Goal: Information Seeking & Learning: Get advice/opinions

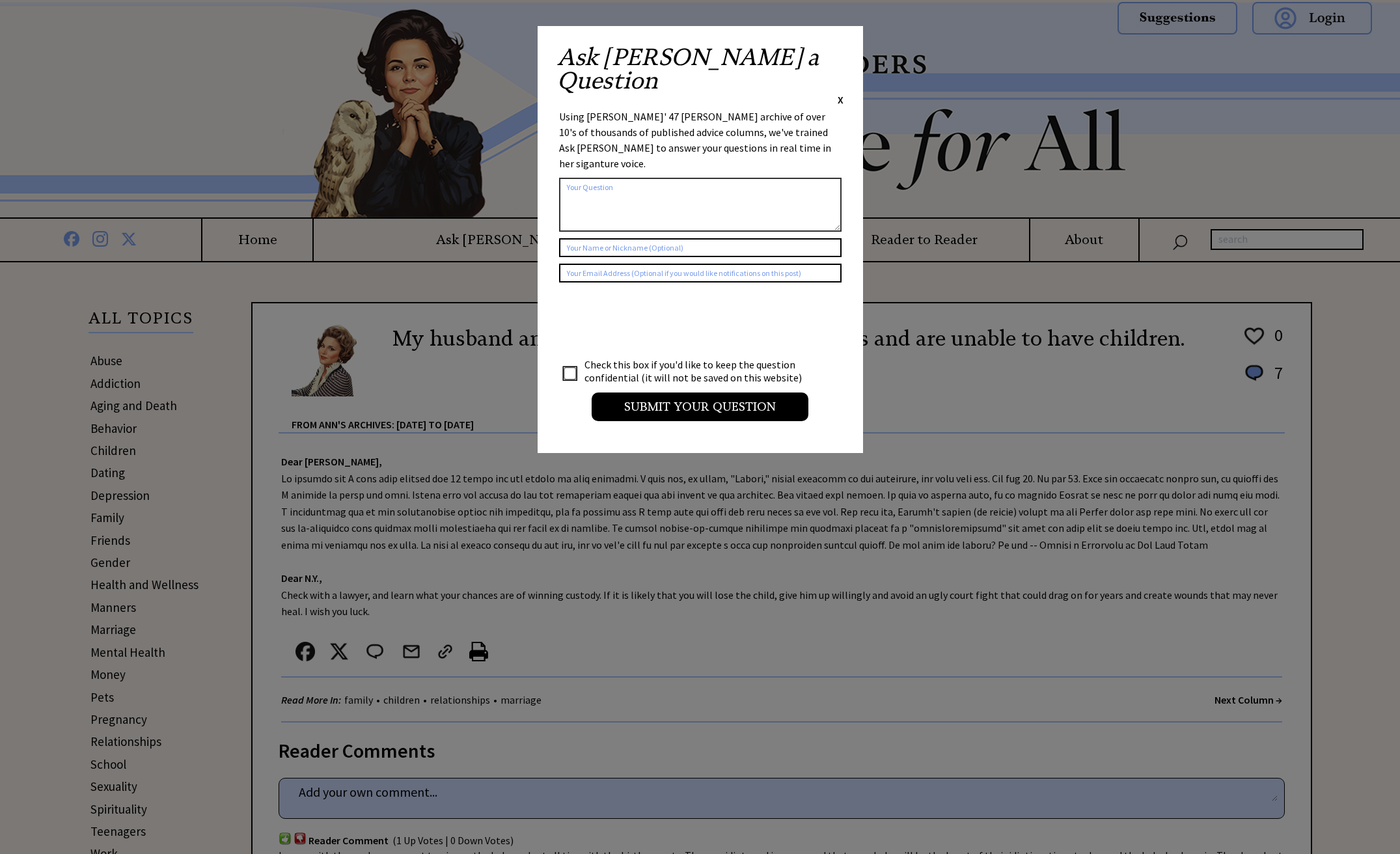
click at [839, 93] on span "X" at bounding box center [840, 100] width 6 height 13
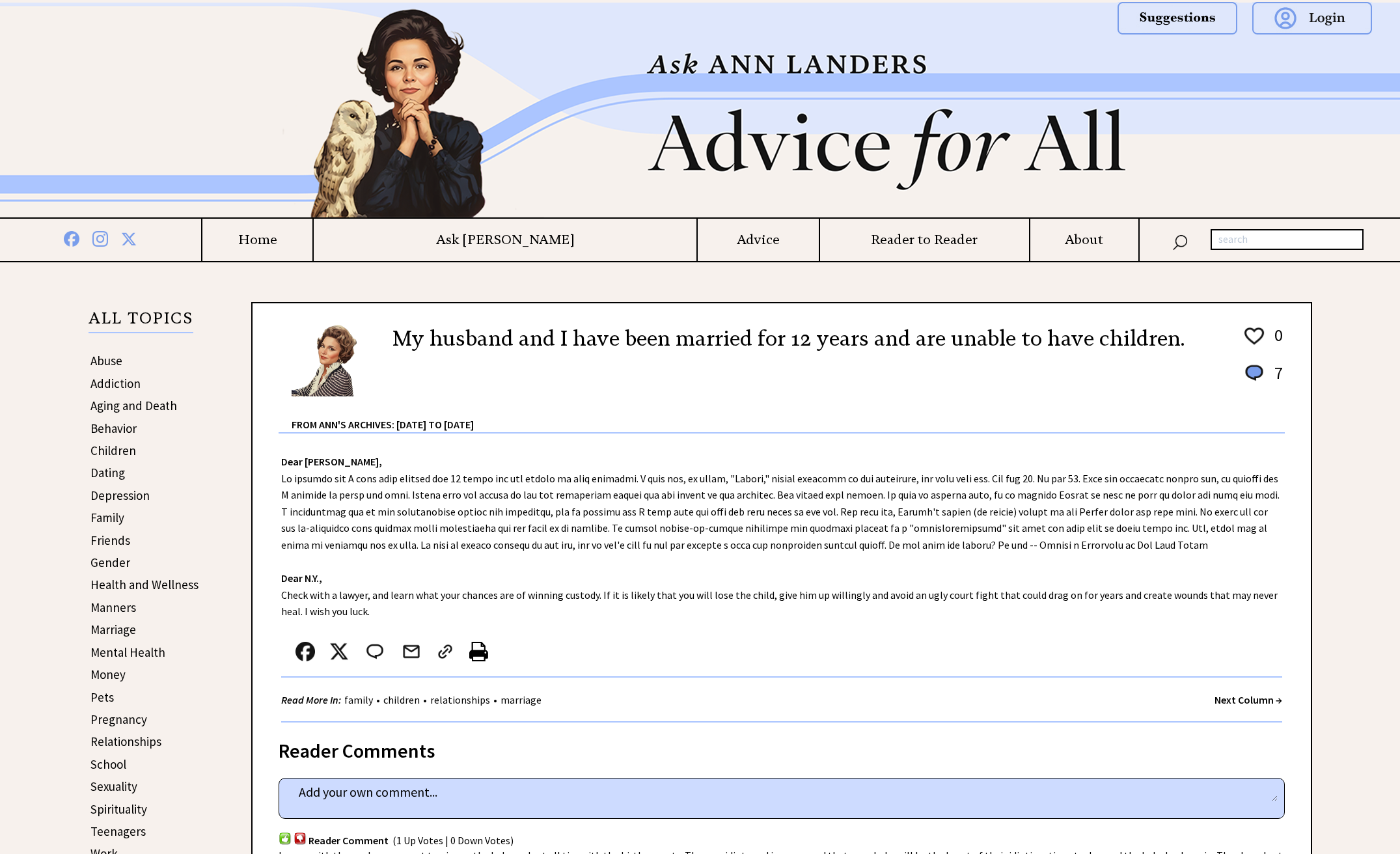
drag, startPoint x: 451, startPoint y: 470, endPoint x: 604, endPoint y: 592, distance: 195.7
click at [617, 584] on div "Dear [PERSON_NAME], Dear N.Y., Check with a lawyer, and learn what your chances…" at bounding box center [781, 578] width 1058 height 289
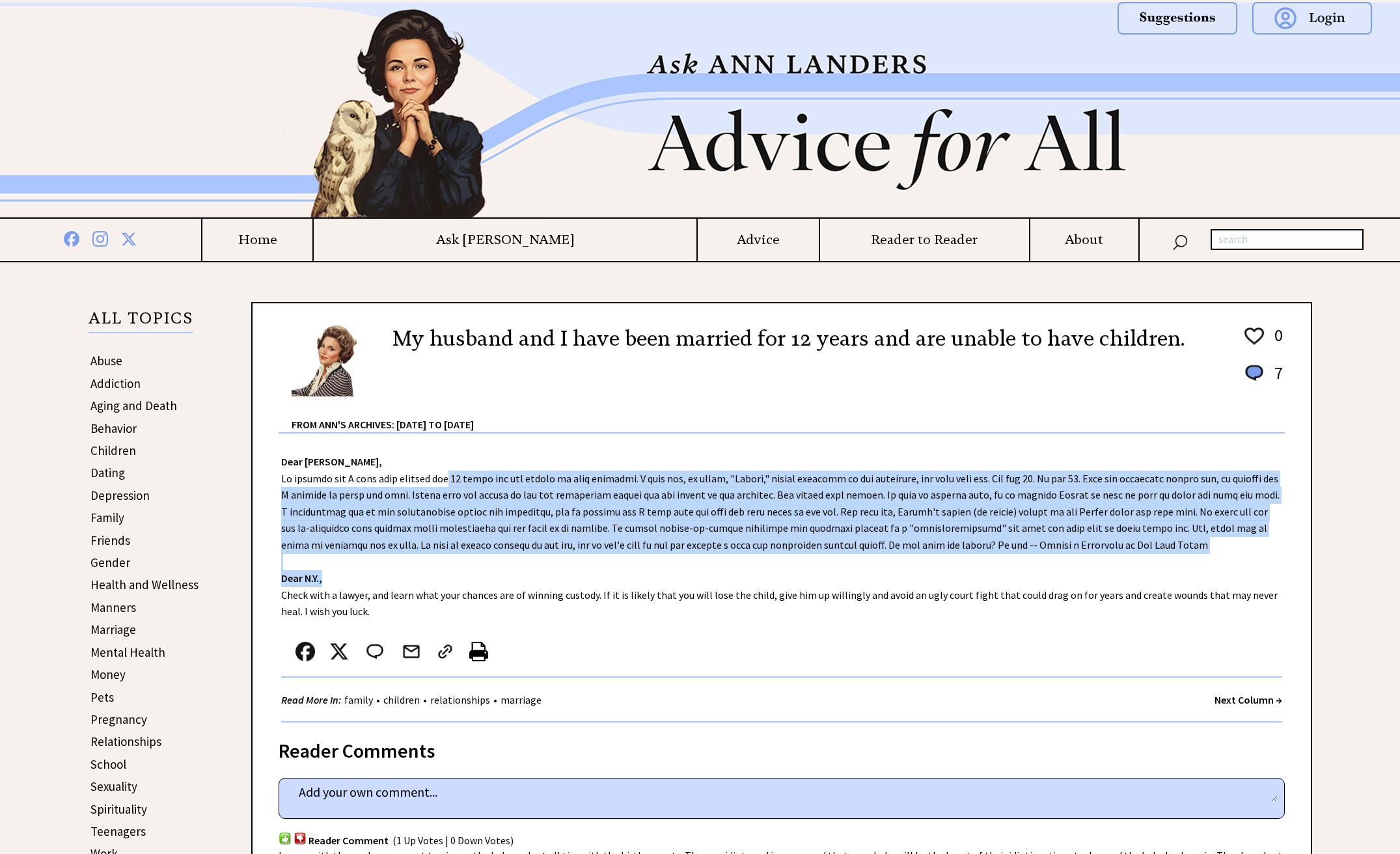
click at [698, 234] on h4 "Advice" at bounding box center [758, 239] width 121 height 16
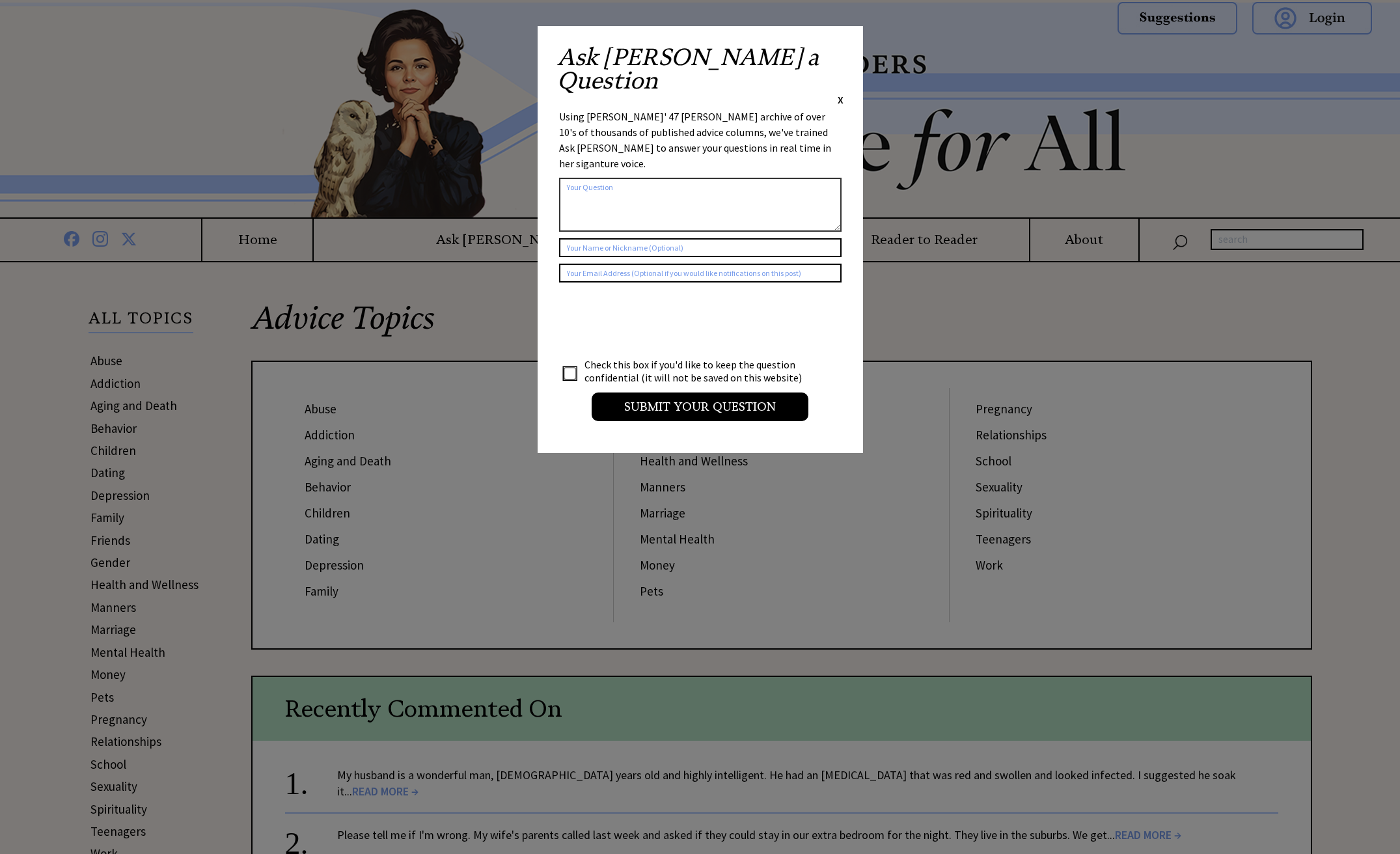
click at [840, 93] on span "X" at bounding box center [840, 100] width 6 height 13
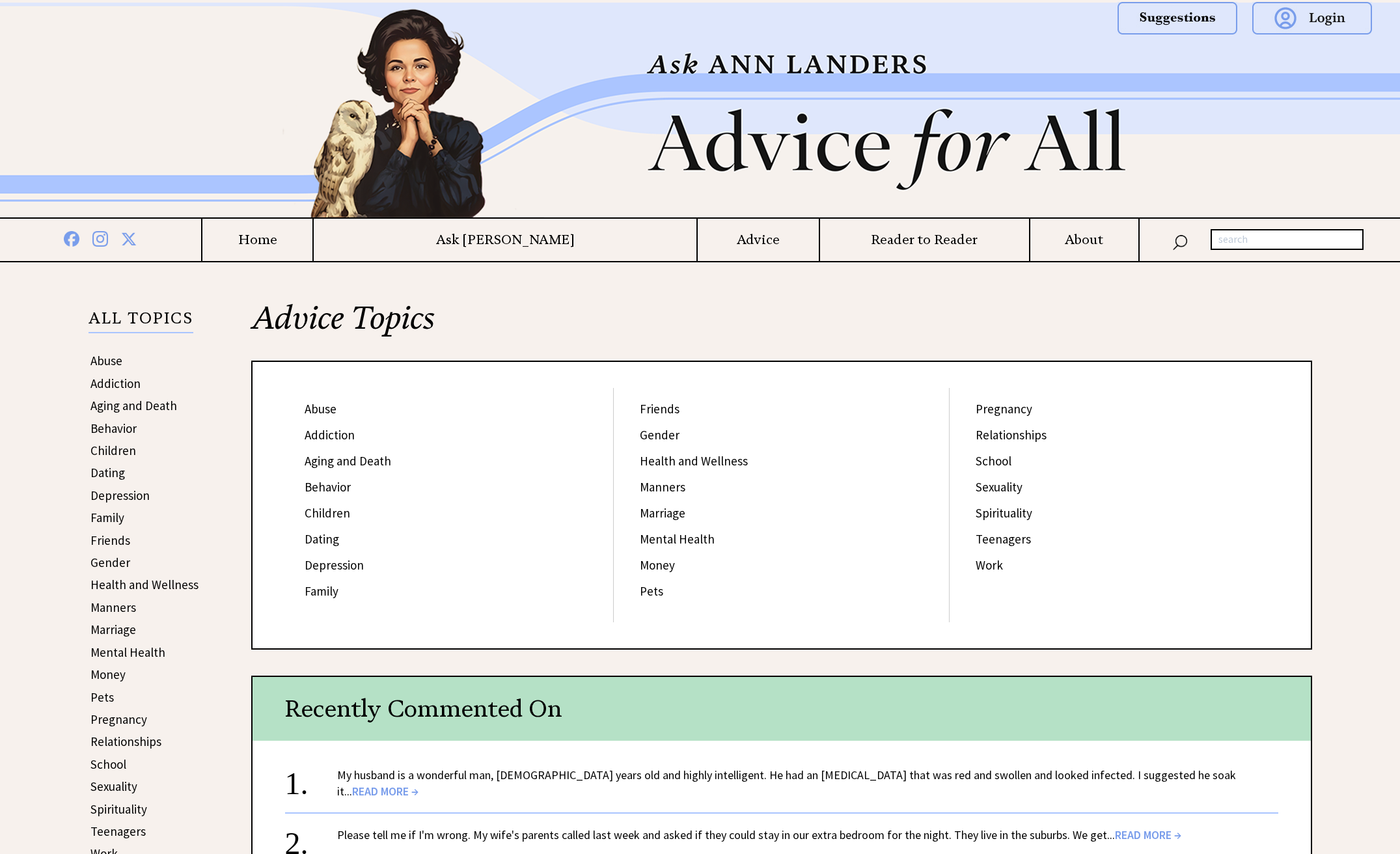
scroll to position [325, 0]
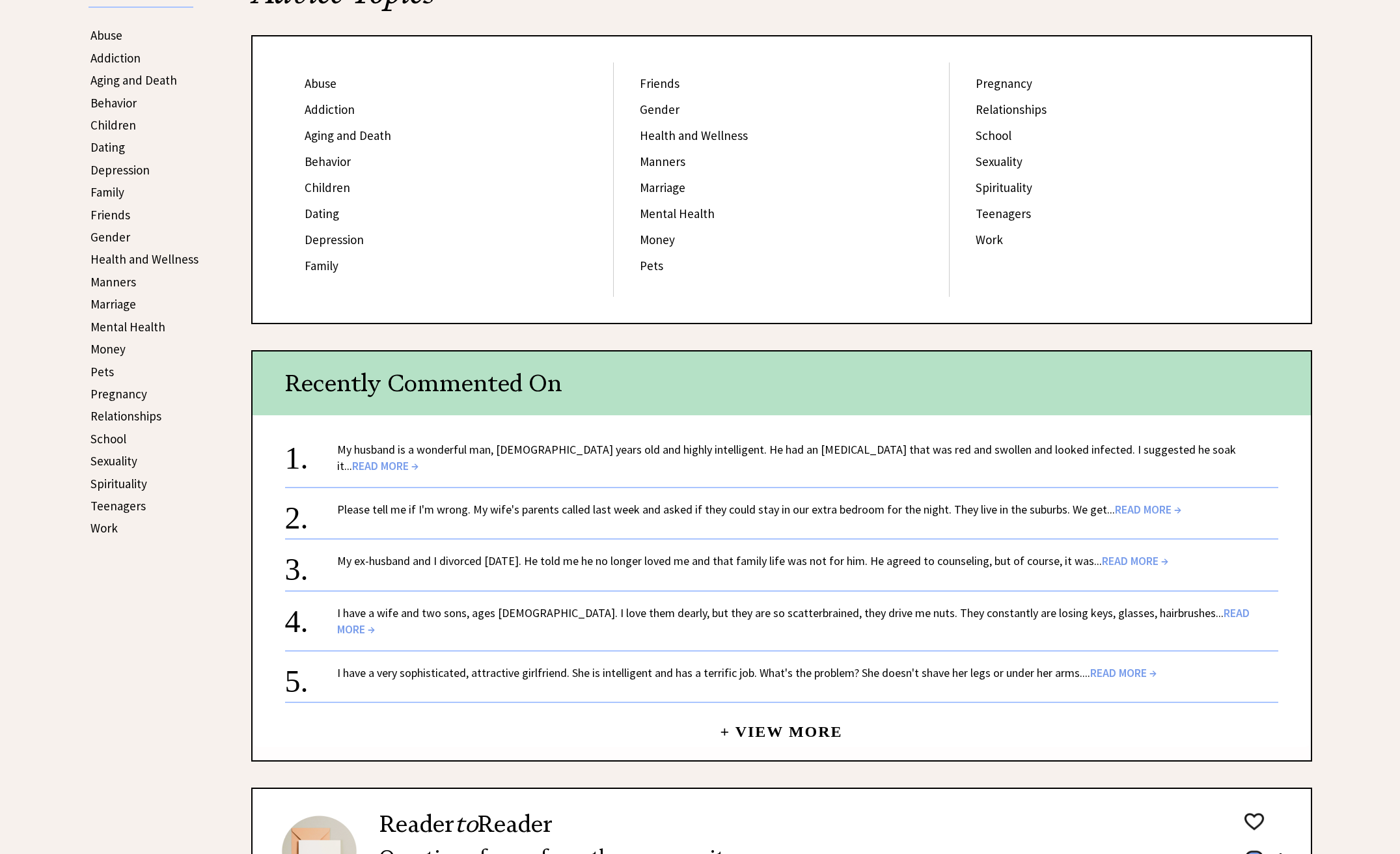
click at [446, 553] on link "My ex-husband and I divorced [DATE]. He told me he no longer loved me and that …" at bounding box center [753, 561] width 831 height 15
